Goal: Information Seeking & Learning: Understand process/instructions

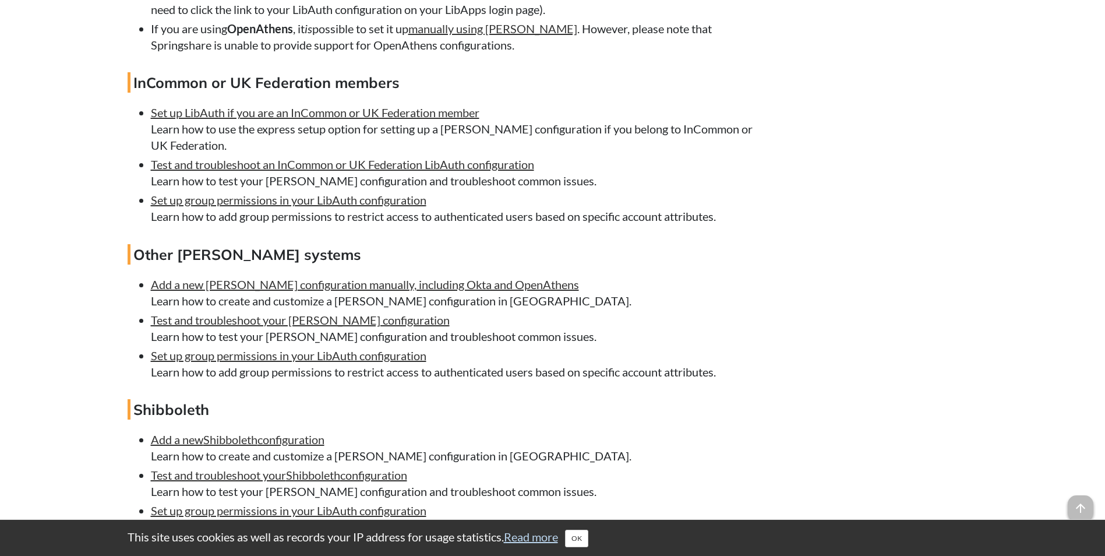
scroll to position [2213, 0]
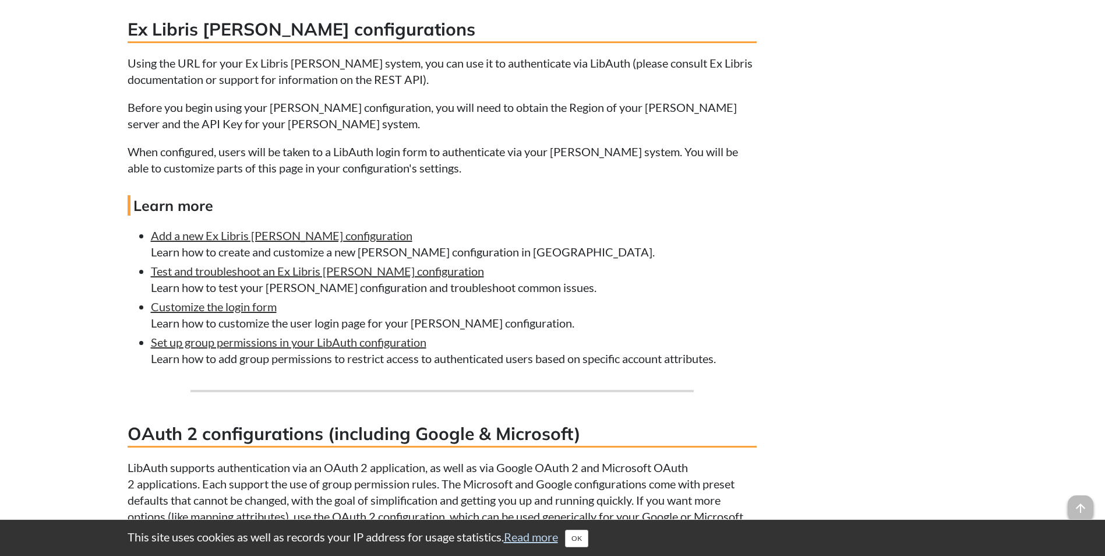
scroll to position [6289, 0]
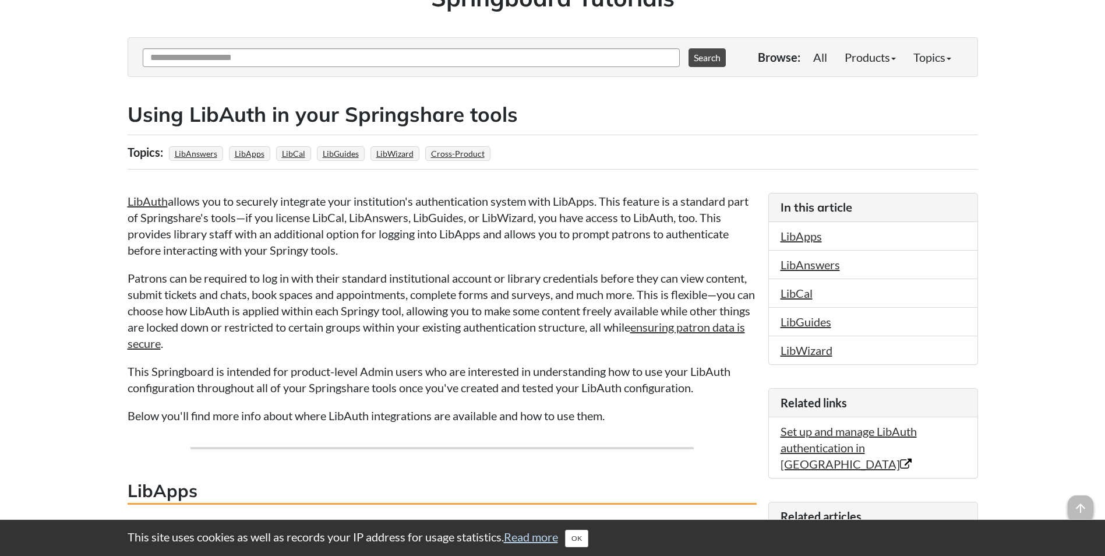
scroll to position [175, 0]
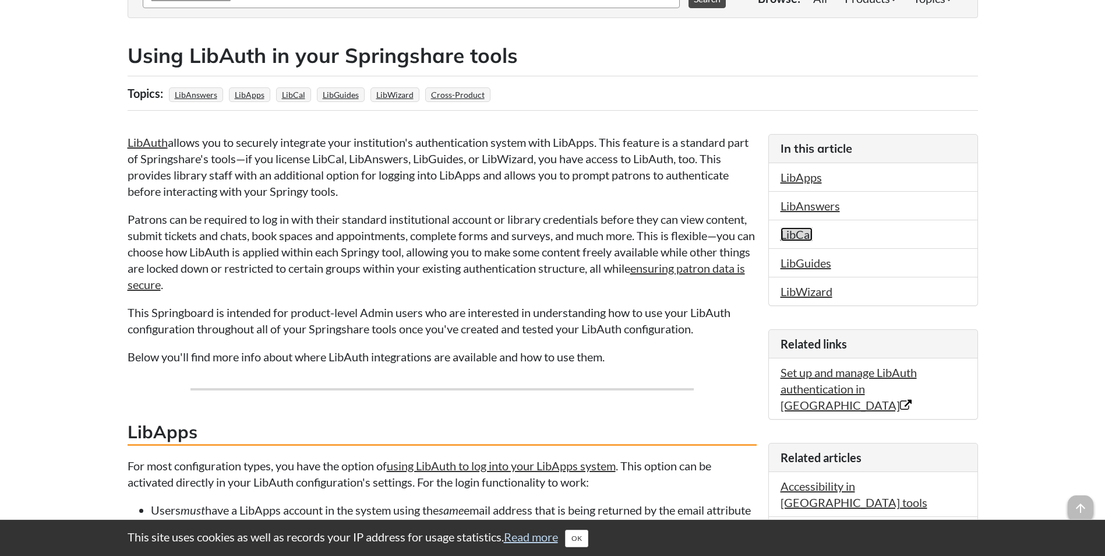
click at [808, 235] on link "LibCal" at bounding box center [796, 234] width 32 height 14
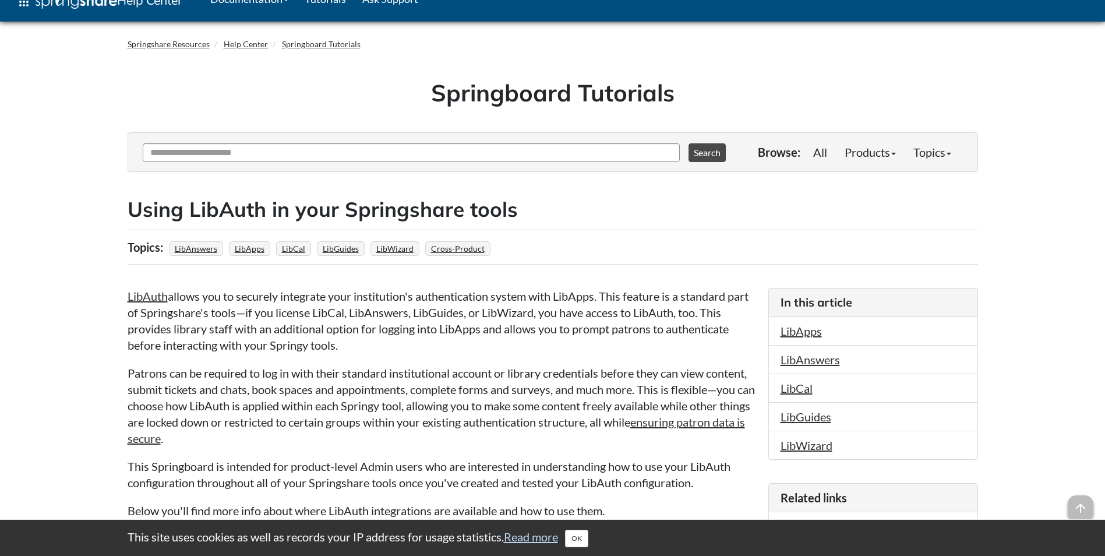
scroll to position [0, 0]
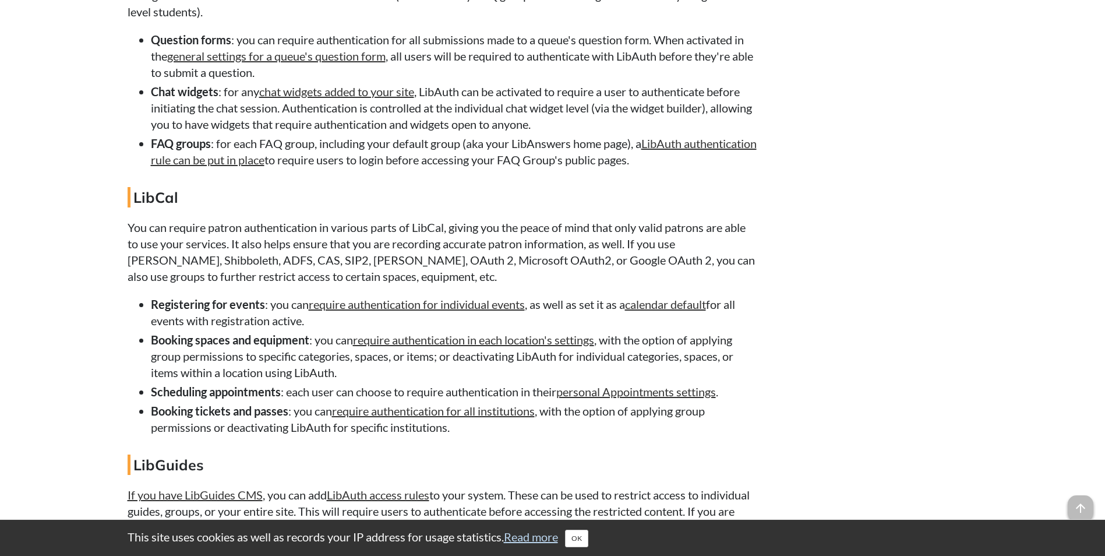
scroll to position [8909, 0]
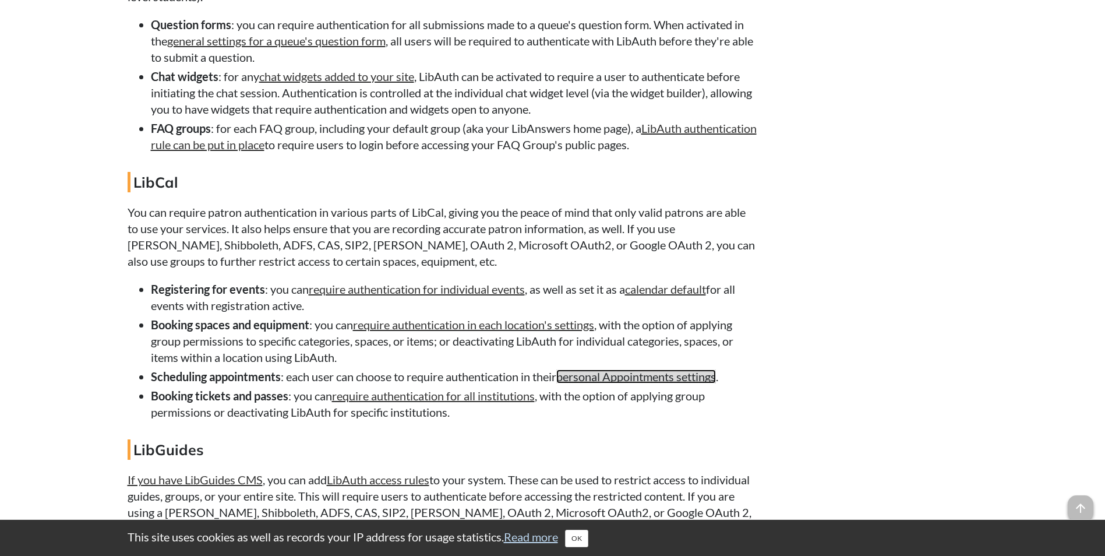
click at [592, 383] on link "personal Appointments settings" at bounding box center [636, 376] width 160 height 14
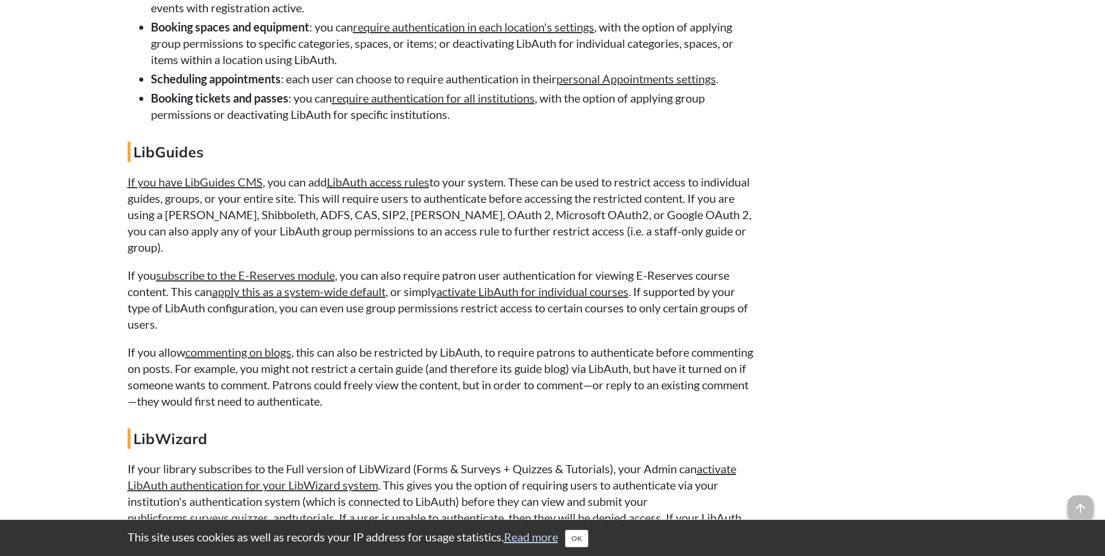
scroll to position [9349, 0]
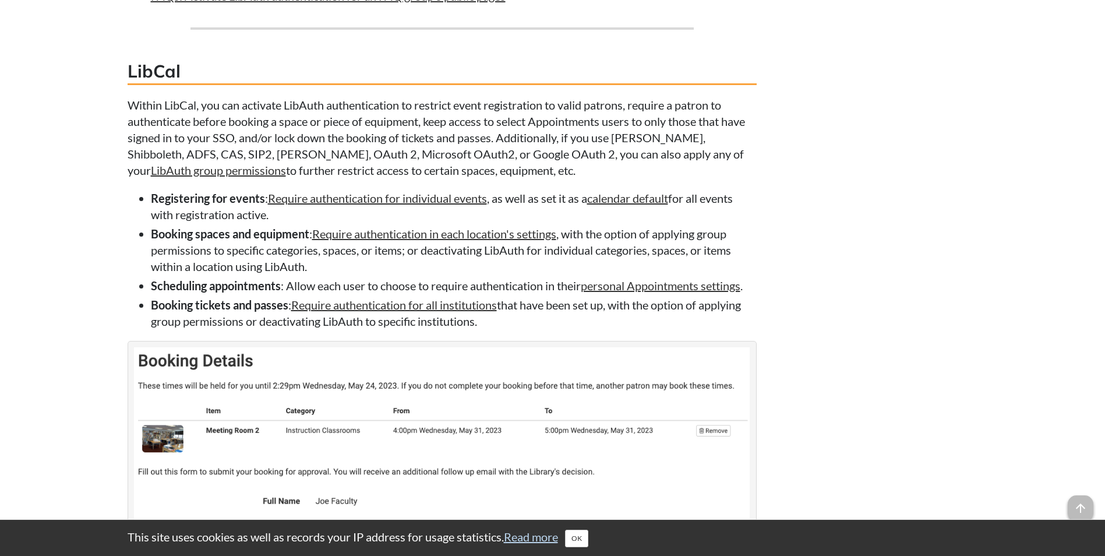
scroll to position [2068, 0]
click at [387, 196] on link "Require authentication for individual events" at bounding box center [377, 197] width 219 height 14
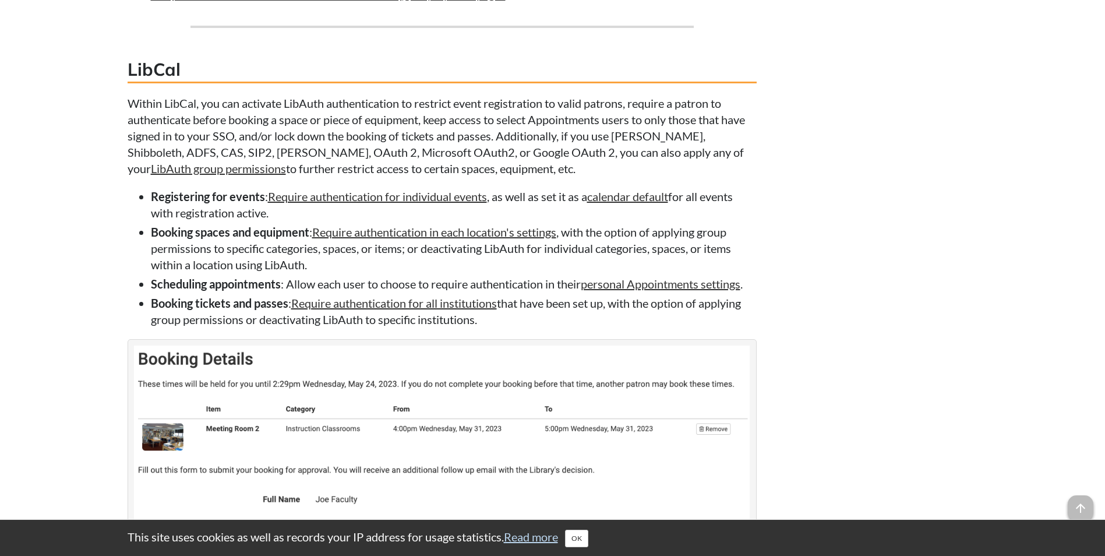
scroll to position [2068, 0]
click at [408, 307] on link "Require authentication for all institutions" at bounding box center [394, 304] width 206 height 14
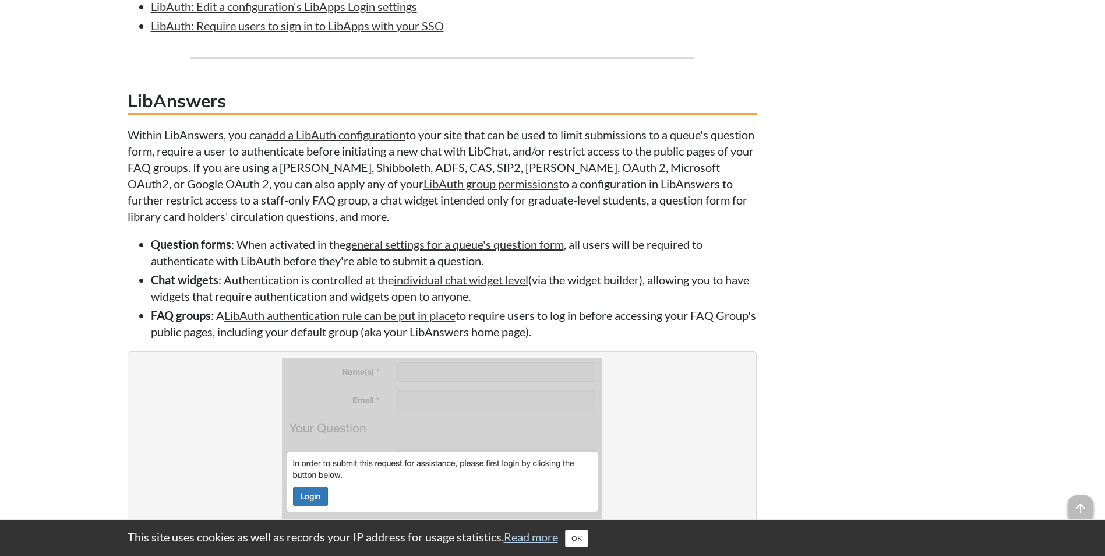
scroll to position [1223, 0]
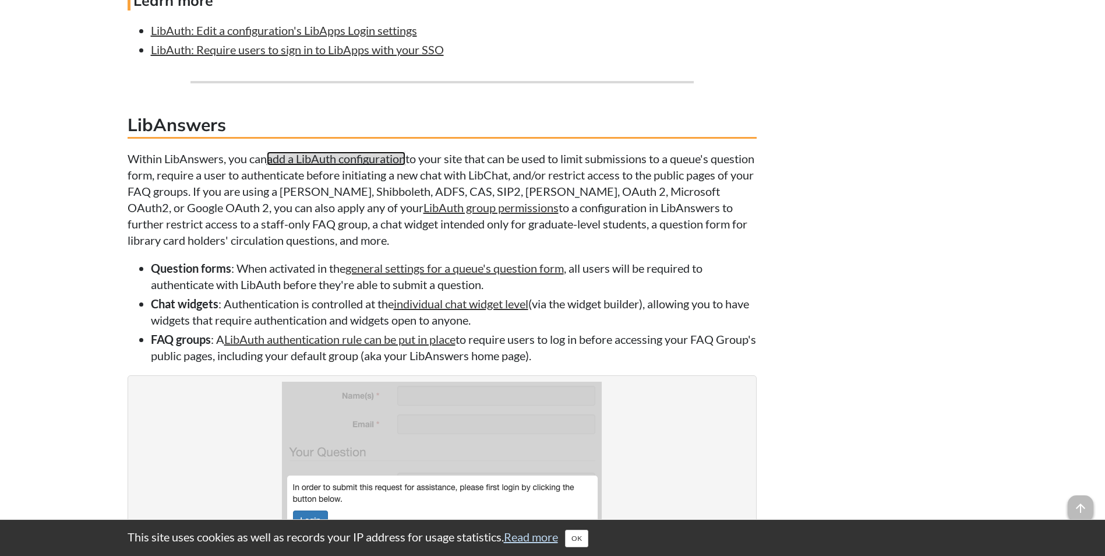
click at [382, 160] on link "add a LibAuth configuration" at bounding box center [336, 158] width 139 height 14
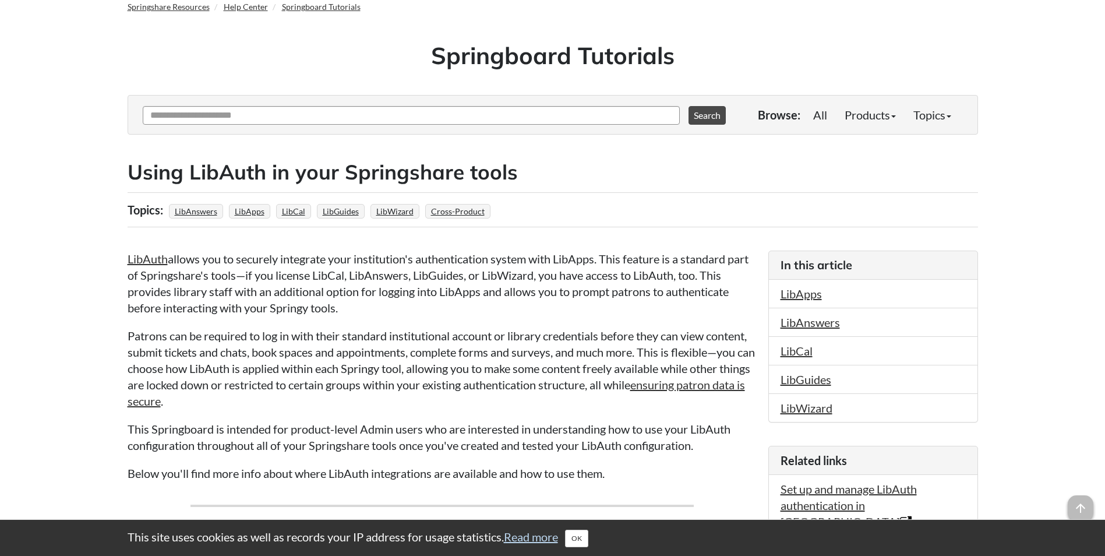
scroll to position [233, 0]
